Goal: Task Accomplishment & Management: Manage account settings

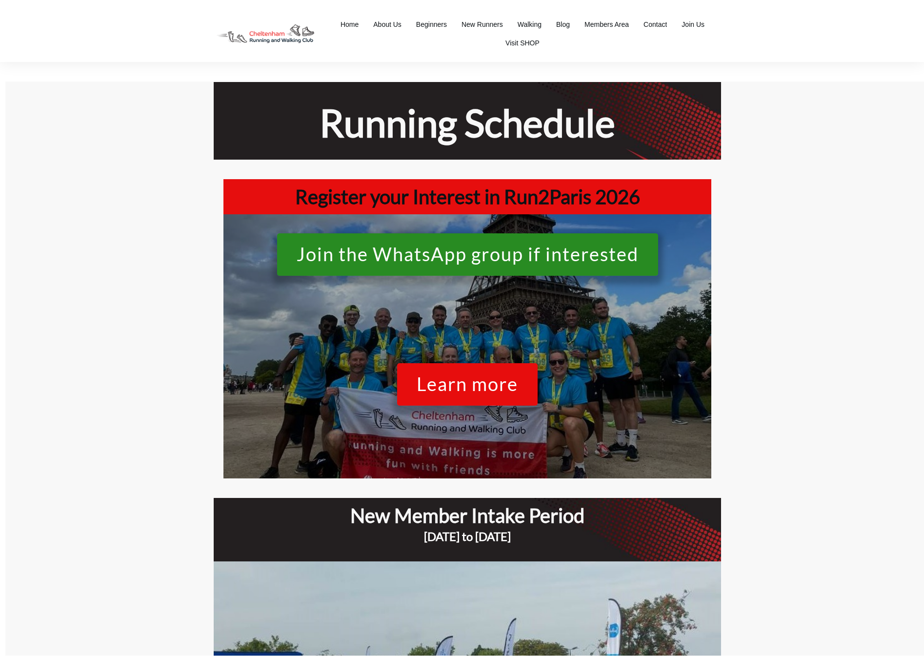
scroll to position [3440, 0]
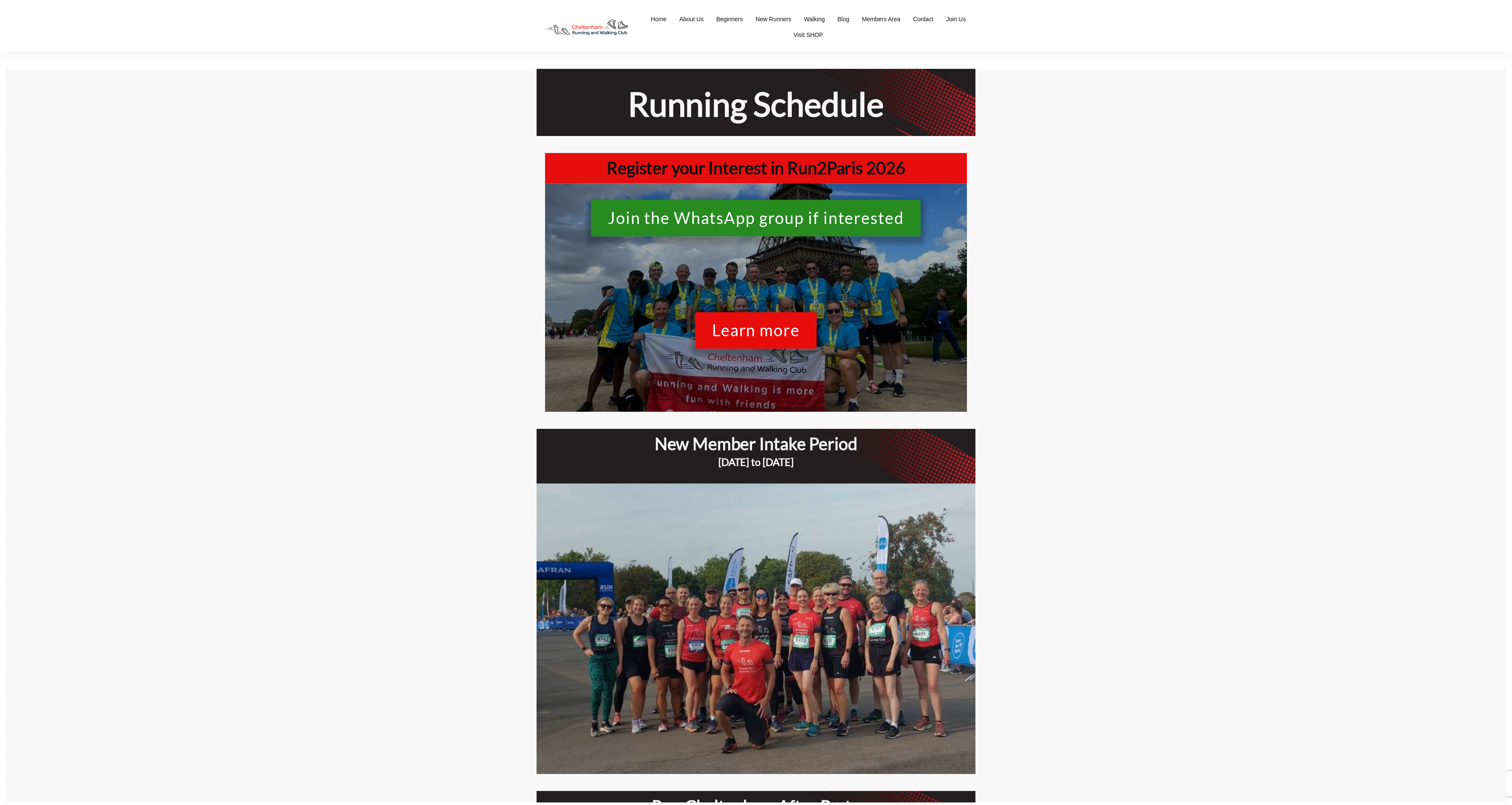
scroll to position [4144, 0]
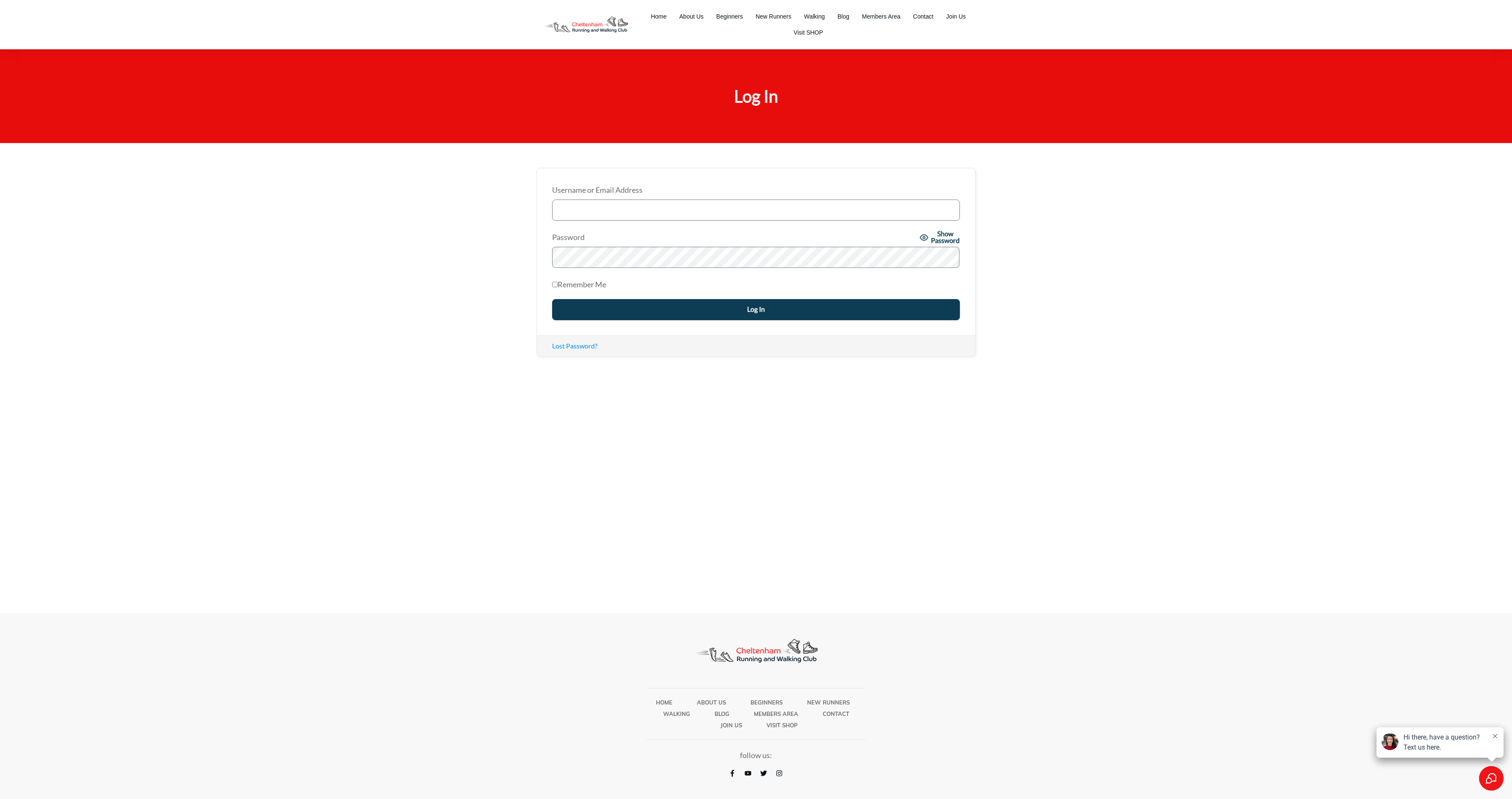
type input "conor@stsfitness.com"
click at [686, 303] on input "Log In" at bounding box center [755, 310] width 407 height 21
